Goal: Transaction & Acquisition: Purchase product/service

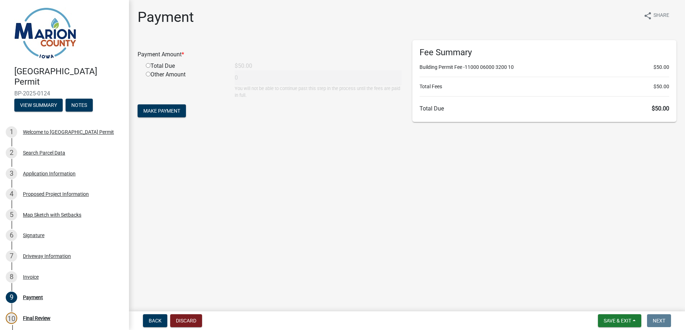
click at [148, 64] on input "radio" at bounding box center [148, 65] width 5 height 5
radio input "true"
type input "50"
click at [158, 108] on span "Make Payment" at bounding box center [161, 111] width 37 height 6
click at [149, 65] on input "radio" at bounding box center [148, 65] width 5 height 5
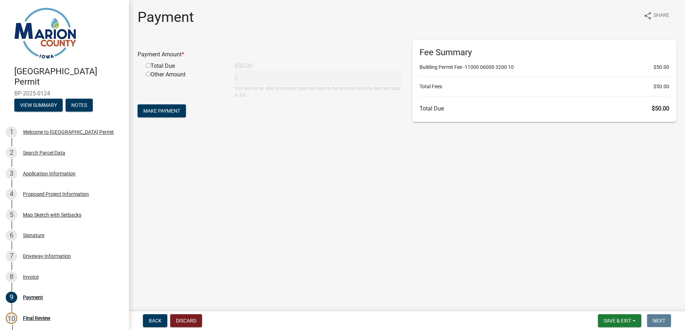
radio input "true"
type input "50"
click at [161, 110] on span "Make Payment" at bounding box center [161, 111] width 37 height 6
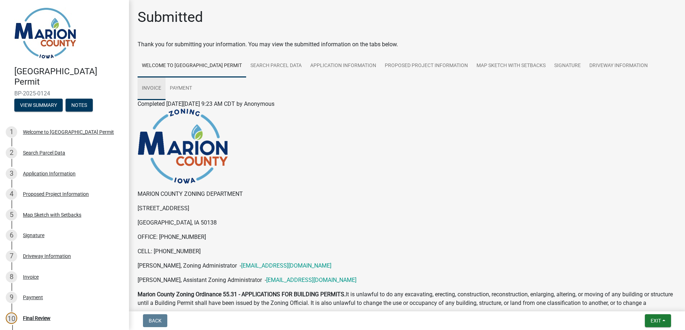
click at [150, 85] on link "Invoice" at bounding box center [152, 88] width 28 height 23
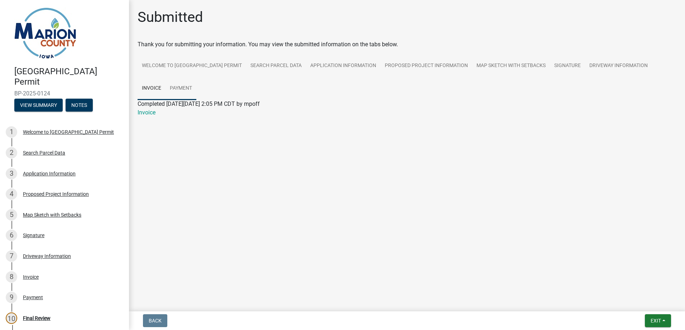
click at [178, 85] on link "Payment" at bounding box center [181, 88] width 31 height 23
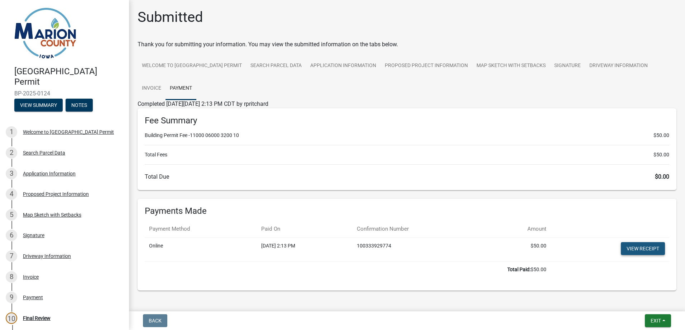
click at [638, 247] on link "View receipt" at bounding box center [643, 248] width 44 height 13
click at [182, 86] on link "Payment" at bounding box center [181, 88] width 31 height 23
click at [658, 319] on span "Exit" at bounding box center [656, 321] width 10 height 6
click at [642, 300] on button "Save & Exit" at bounding box center [642, 301] width 57 height 17
